Goal: Check status: Check status

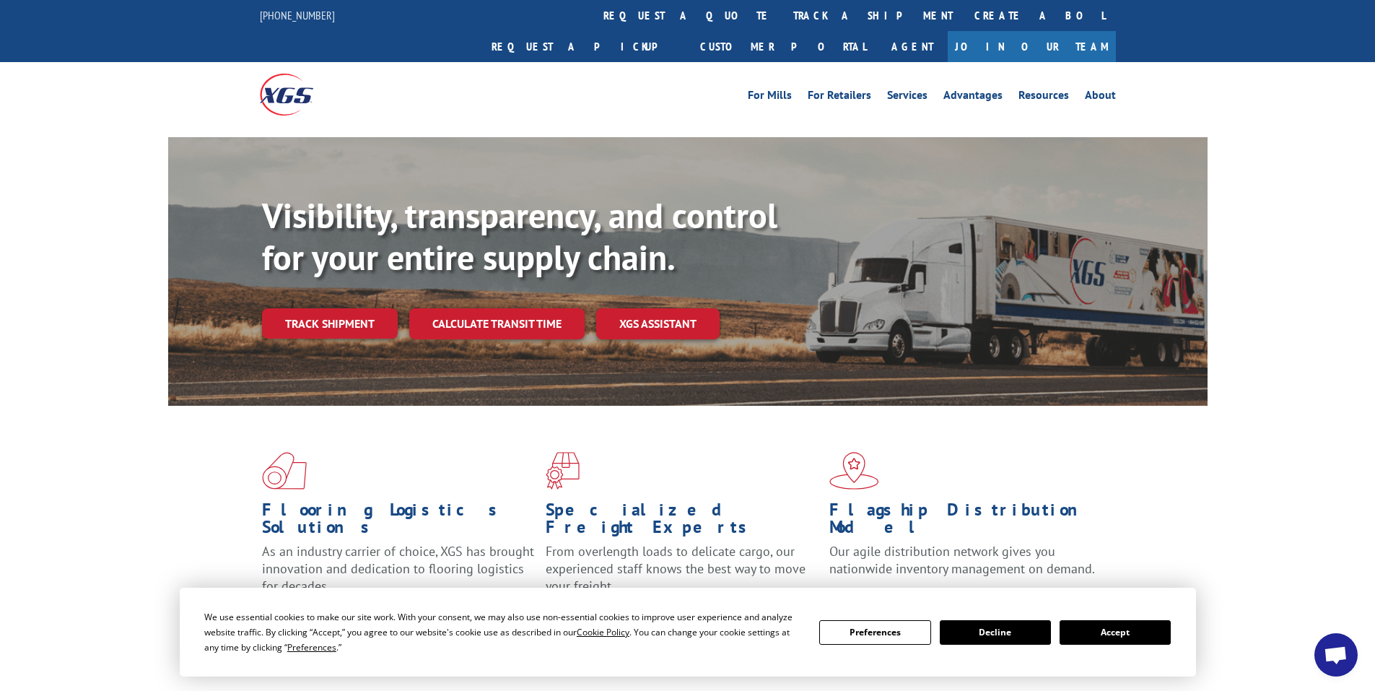
click at [349, 308] on link "Track shipment" at bounding box center [330, 323] width 136 height 30
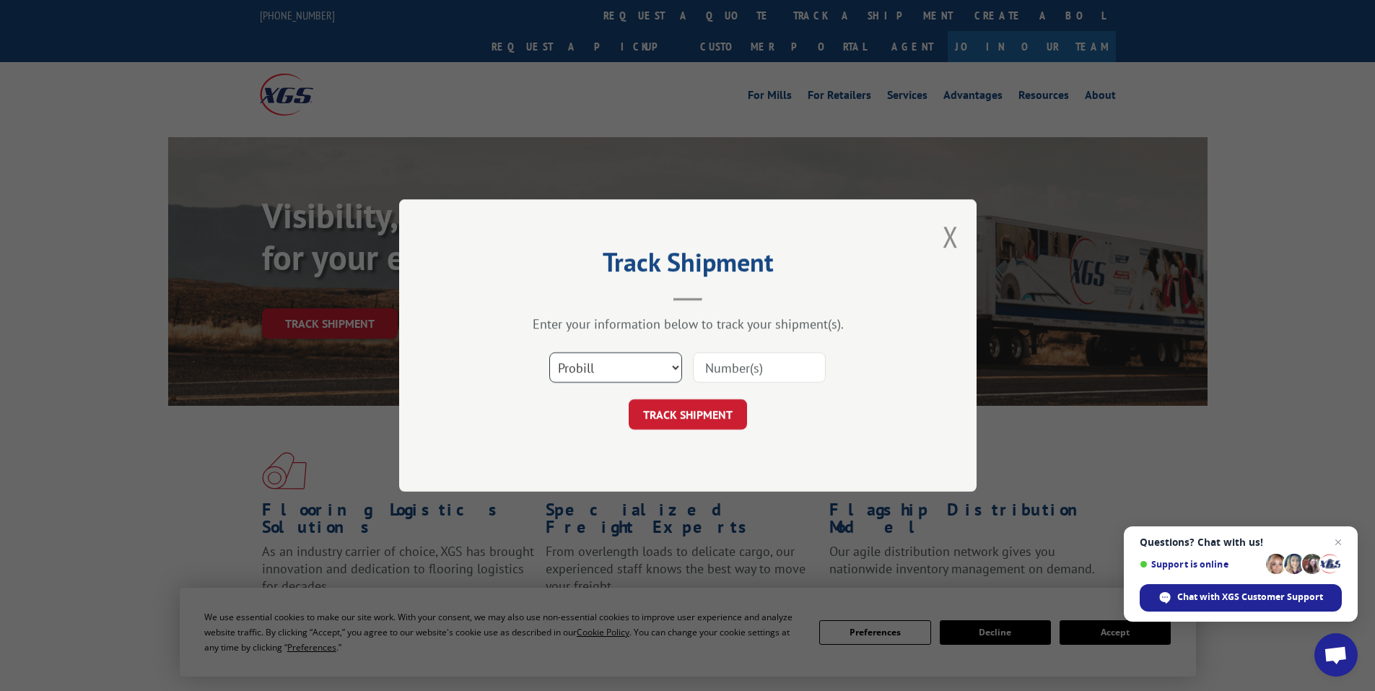
click at [600, 373] on select "Select category... Probill BOL PO" at bounding box center [615, 367] width 133 height 30
select select "bol"
click at [549, 352] on select "Select category... Probill BOL PO" at bounding box center [615, 367] width 133 height 30
click at [715, 370] on input at bounding box center [759, 367] width 133 height 30
paste input "7056016"
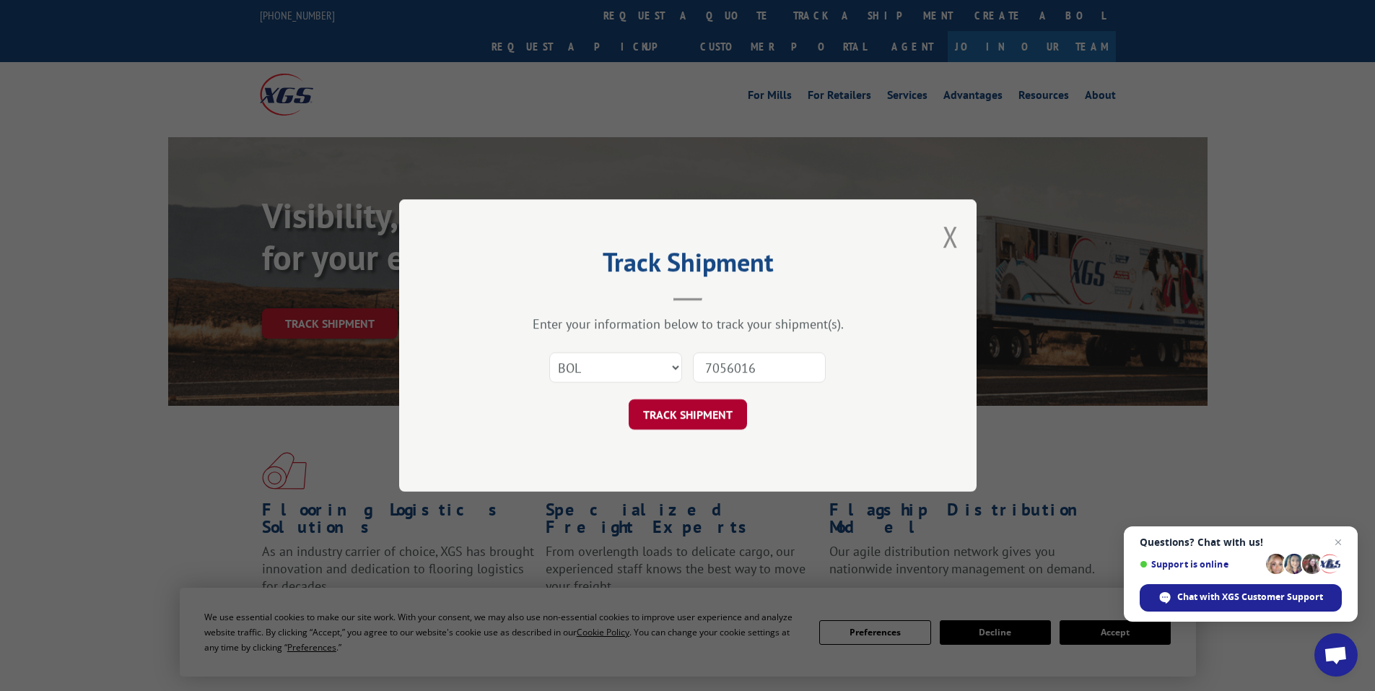
type input "7056016"
click at [690, 412] on button "TRACK SHIPMENT" at bounding box center [688, 414] width 118 height 30
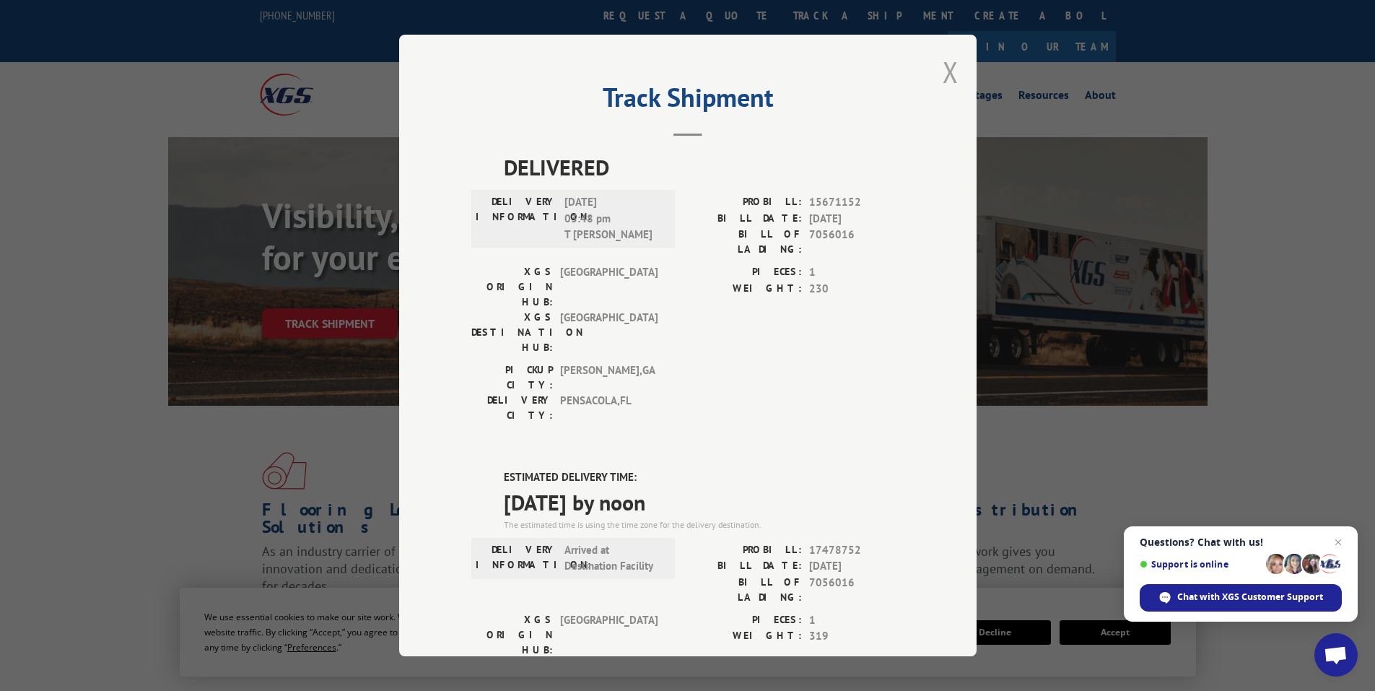
click at [944, 71] on button "Close modal" at bounding box center [951, 72] width 16 height 38
